Goal: Information Seeking & Learning: Learn about a topic

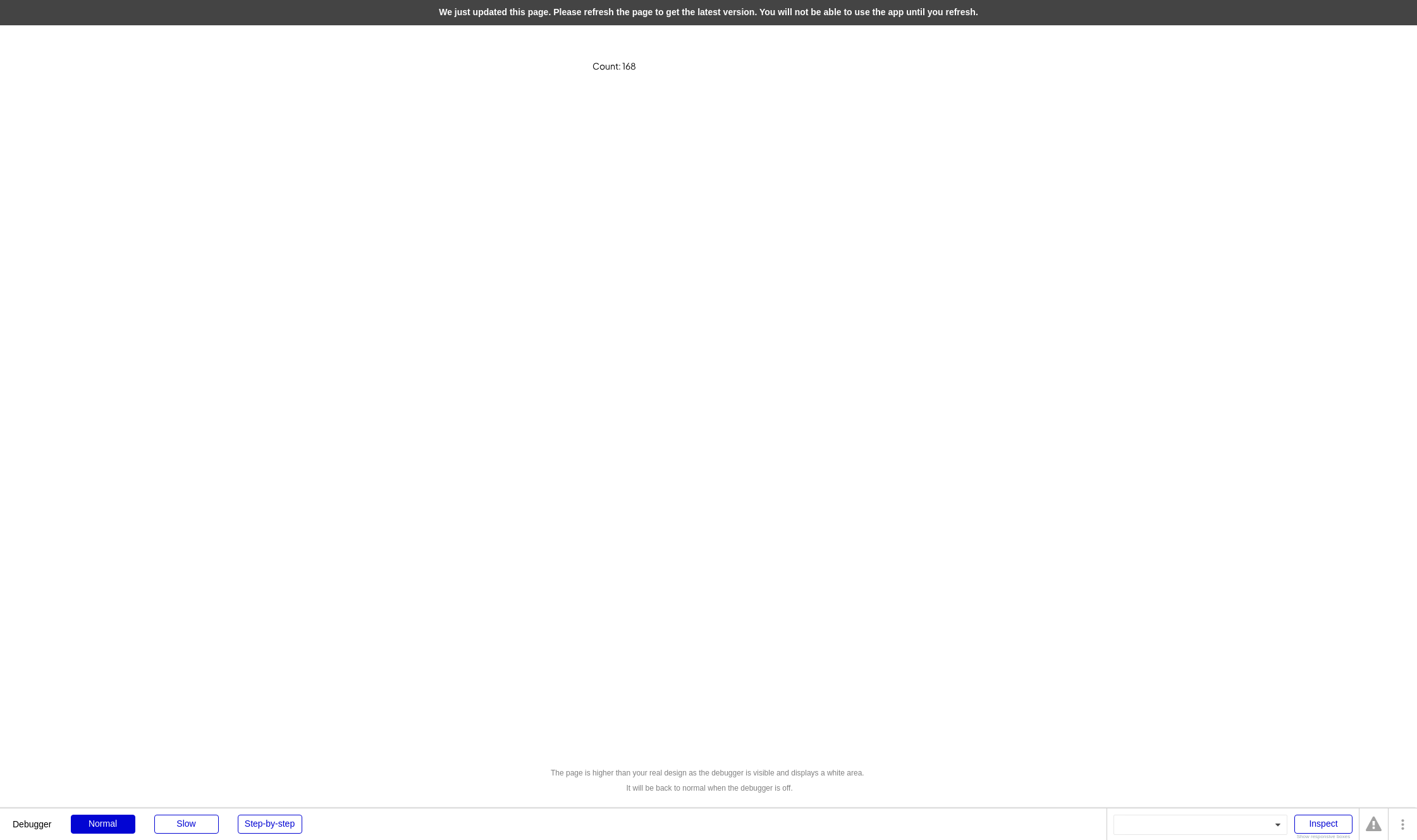
click at [647, 13] on div "We just updated this page. Please refresh the page to get the latest version. Y…" at bounding box center [708, 13] width 1417 height 25
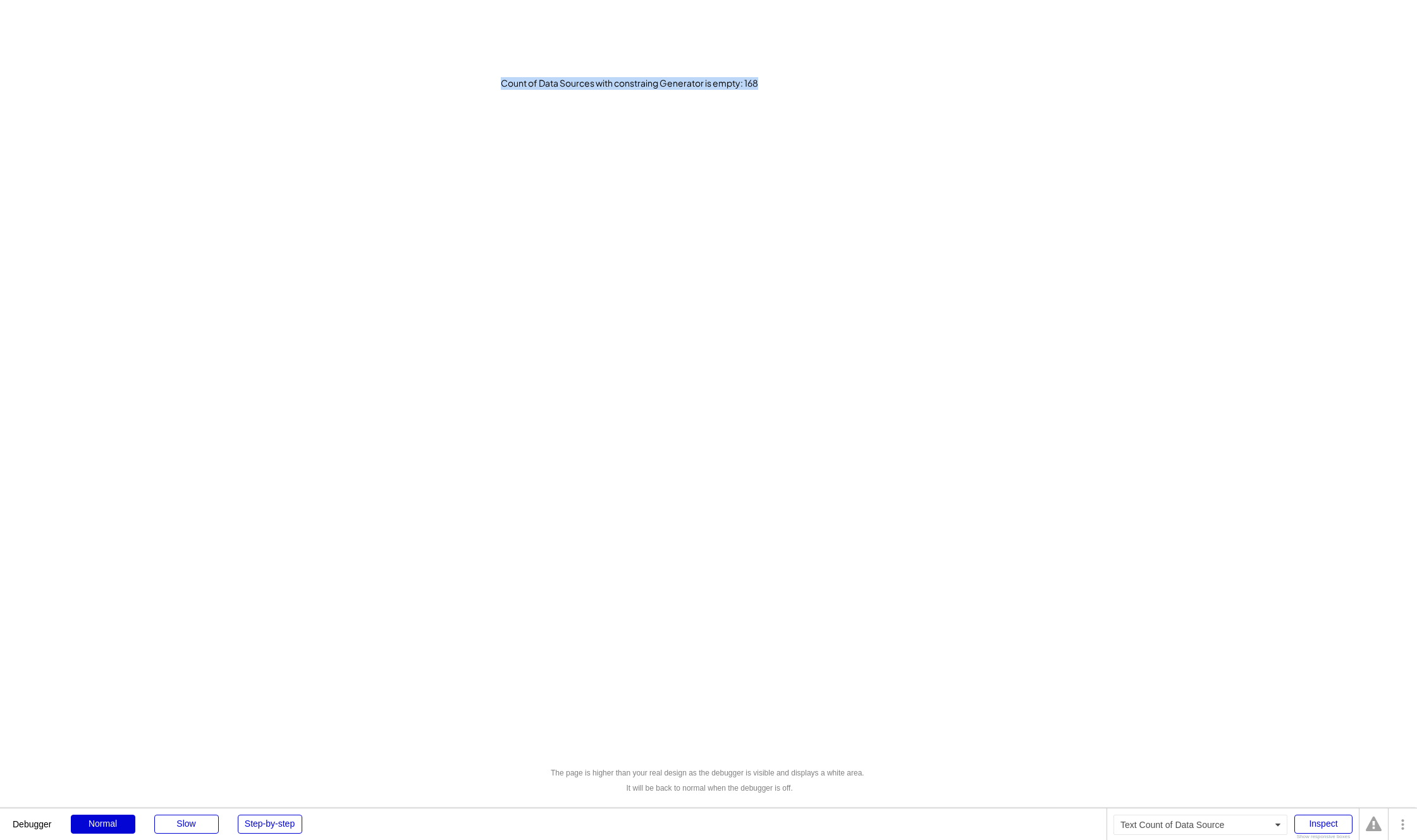
drag, startPoint x: 514, startPoint y: 82, endPoint x: 694, endPoint y: 90, distance: 180.2
click at [694, 90] on div "Count of Data Sources with constraing Generator is empty: 168" at bounding box center [691, 88] width 380 height 23
click at [662, 83] on div "Count of Data Sources with constraing Generator is empty: 168" at bounding box center [691, 83] width 380 height 13
